Goal: Task Accomplishment & Management: Use online tool/utility

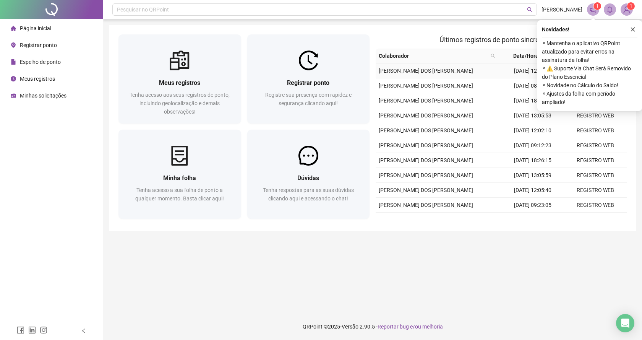
click at [376, 65] on td "[PERSON_NAME] DOS [PERSON_NAME]" at bounding box center [439, 70] width 126 height 15
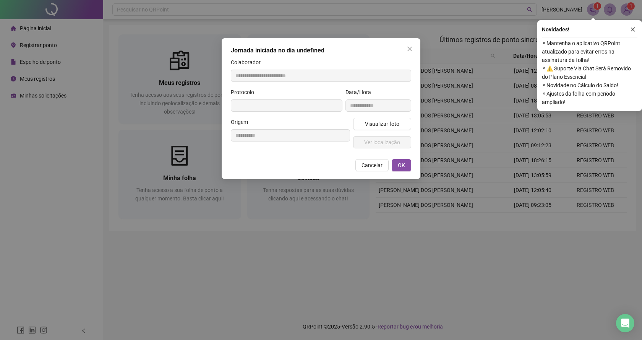
type input "**********"
click at [414, 53] on button "Close" at bounding box center [410, 49] width 12 height 12
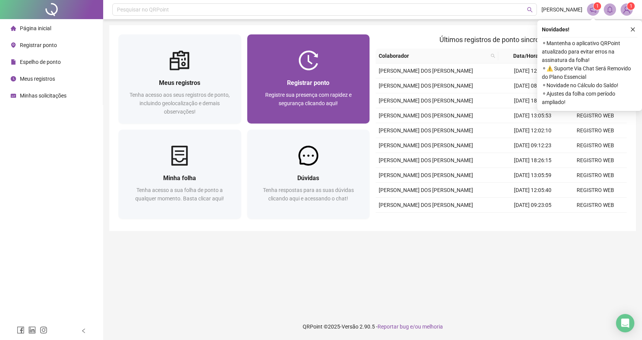
click at [354, 67] on div at bounding box center [308, 60] width 123 height 20
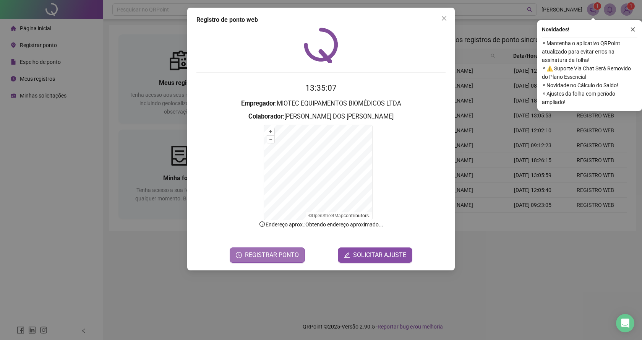
click at [260, 252] on span "REGISTRAR PONTO" at bounding box center [272, 254] width 54 height 9
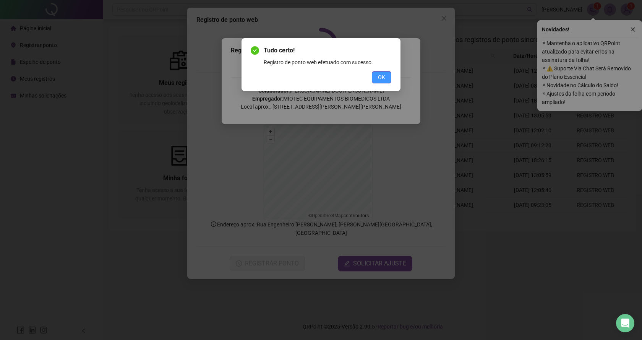
click at [381, 74] on span "OK" at bounding box center [381, 77] width 7 height 8
